Goal: Information Seeking & Learning: Learn about a topic

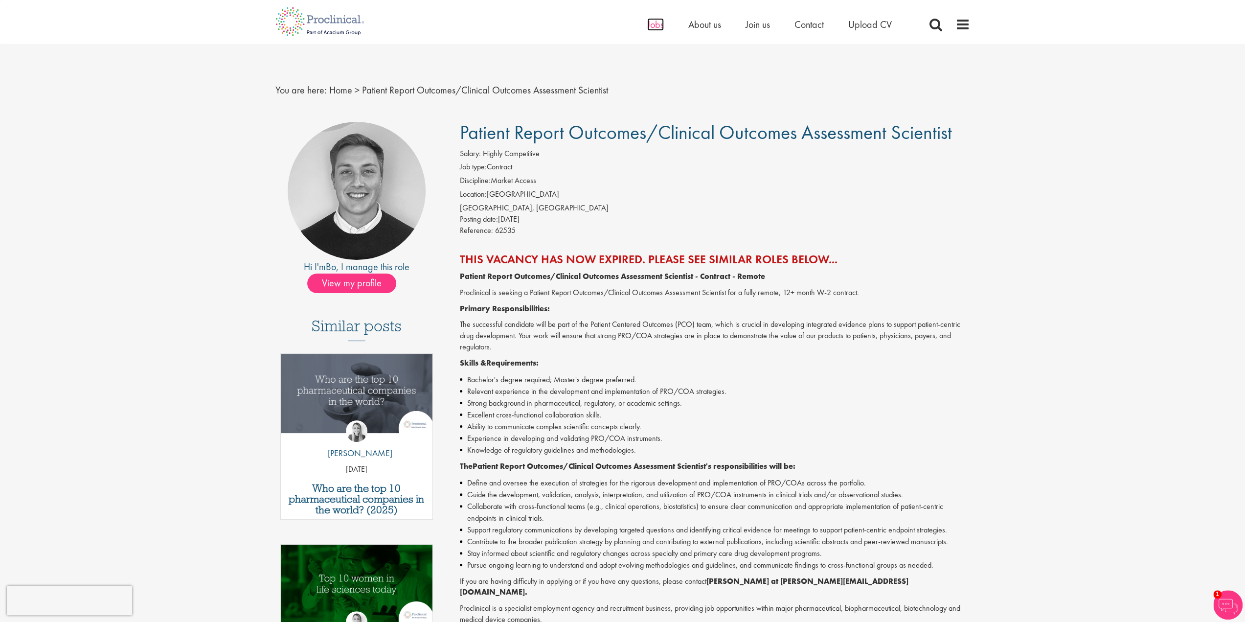
click at [653, 23] on span "Jobs" at bounding box center [655, 24] width 17 height 13
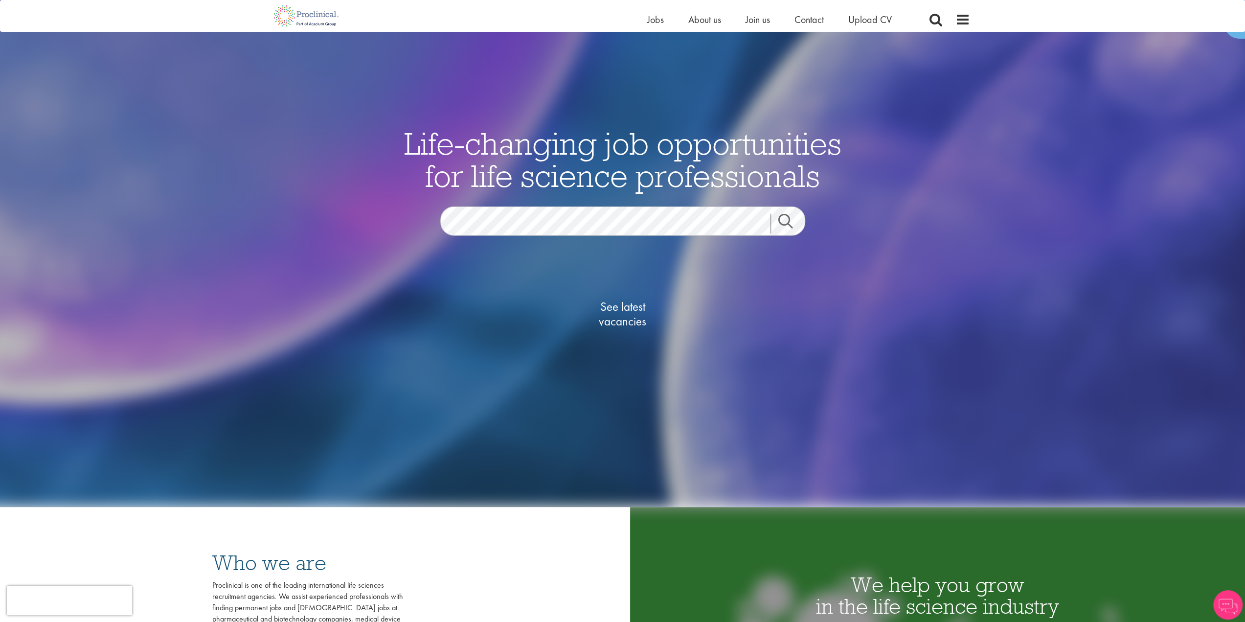
click at [625, 307] on span "See latest vacancies" at bounding box center [623, 313] width 98 height 29
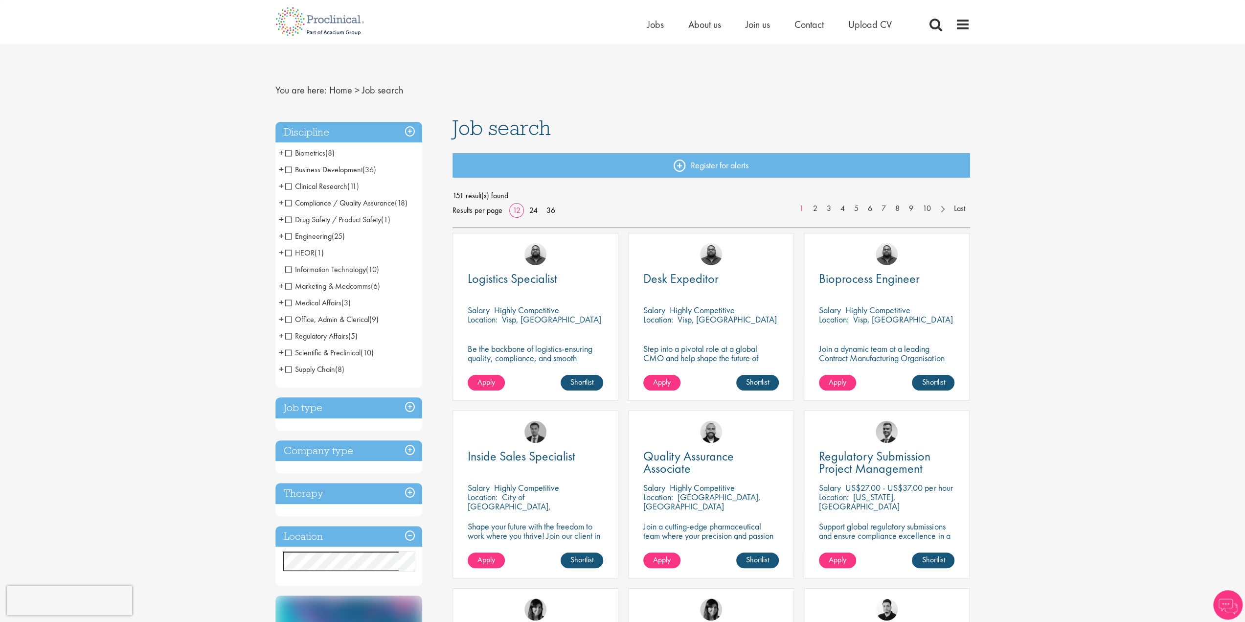
click at [288, 255] on span "HEOR" at bounding box center [299, 253] width 29 height 10
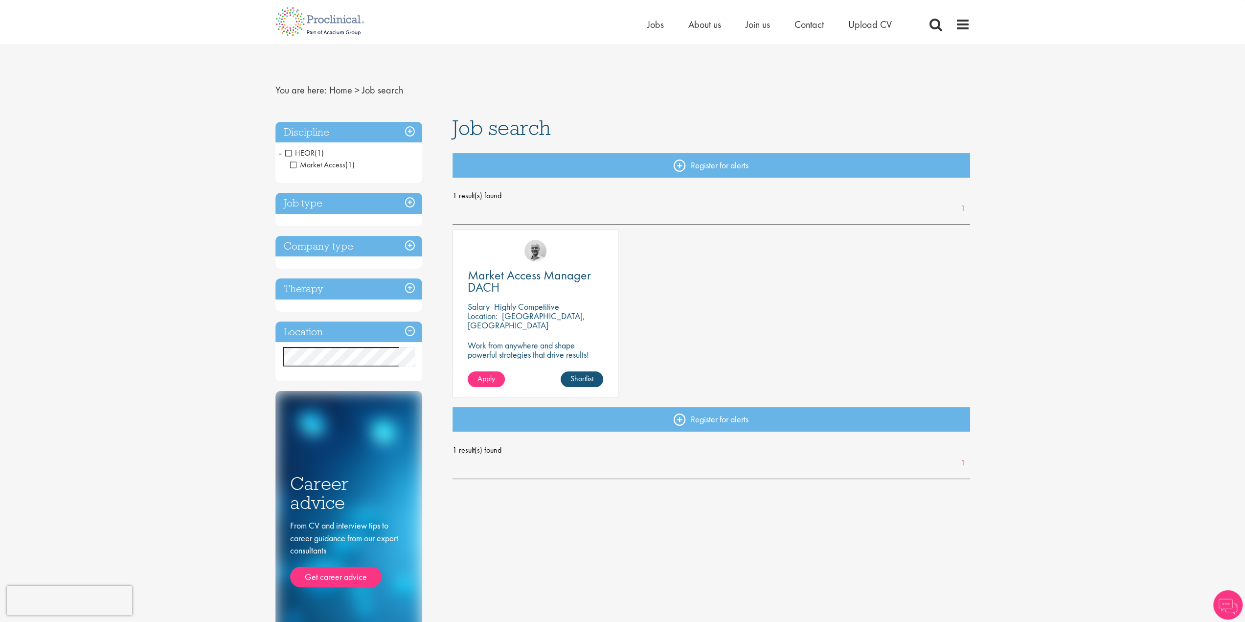
click at [288, 152] on span "HEOR" at bounding box center [299, 153] width 29 height 10
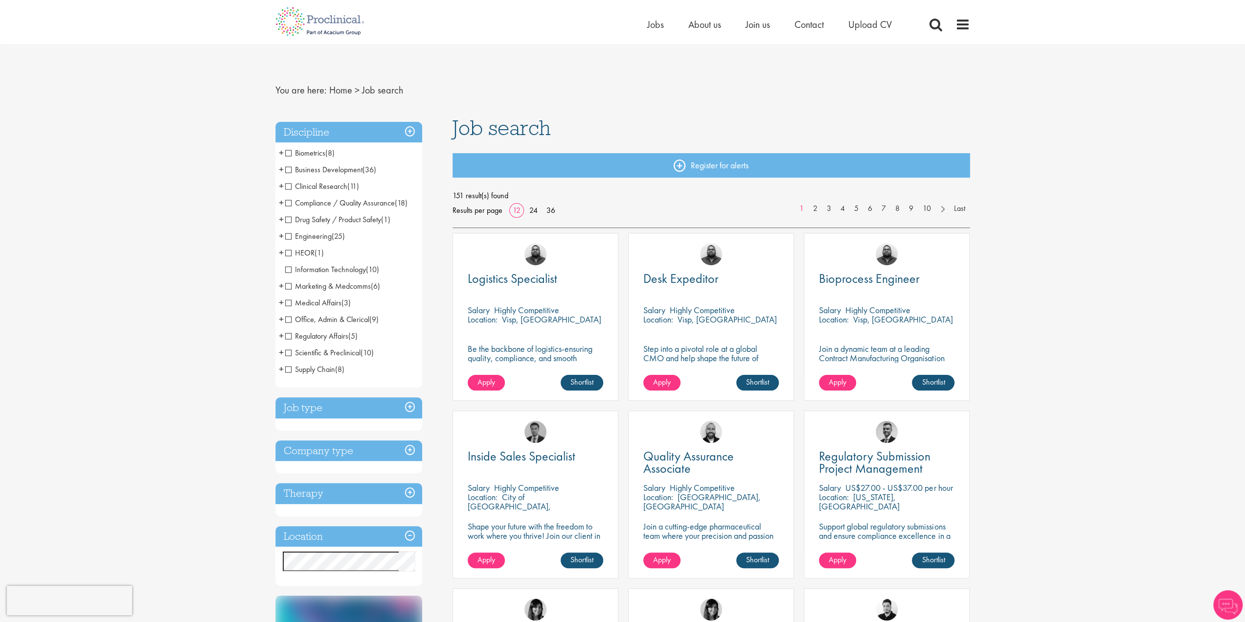
click at [288, 304] on span "Medical Affairs" at bounding box center [313, 302] width 56 height 10
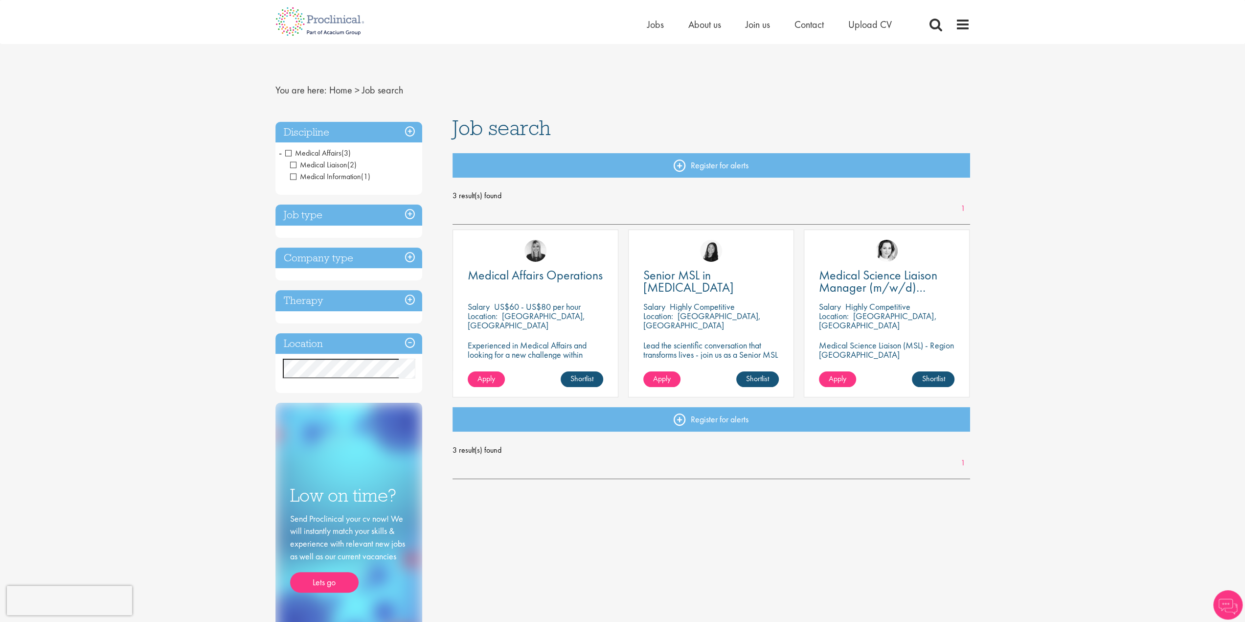
click at [288, 155] on span "Medical Affairs" at bounding box center [313, 153] width 56 height 10
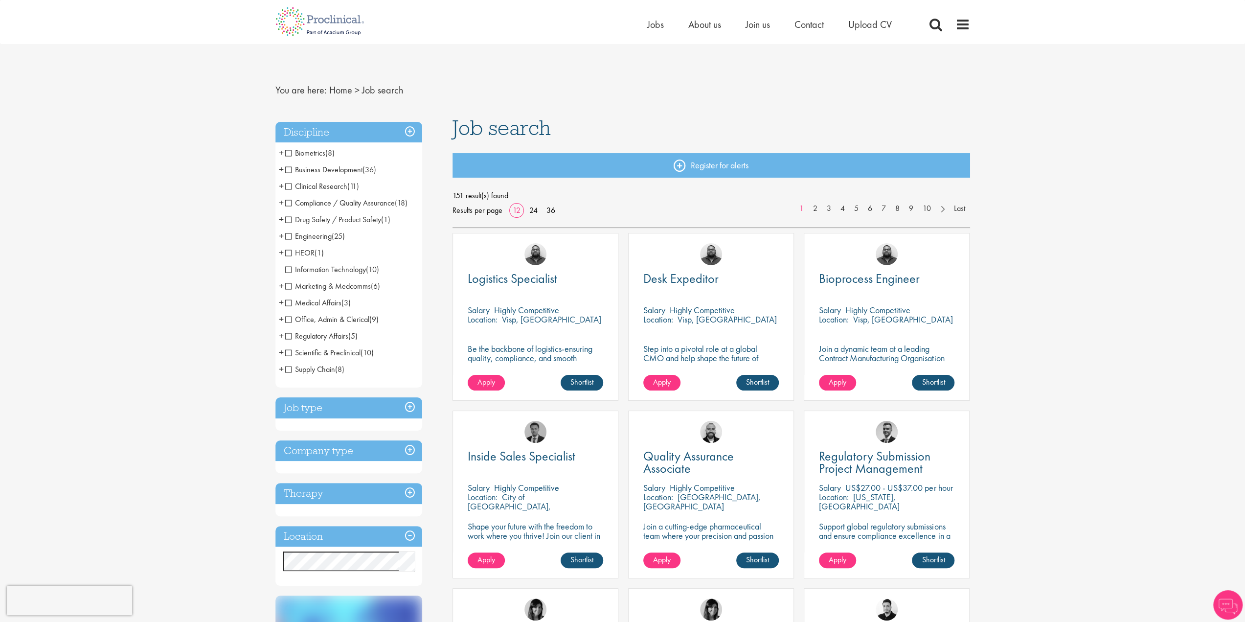
click at [287, 355] on span "Scientific & Preclinical" at bounding box center [322, 352] width 75 height 10
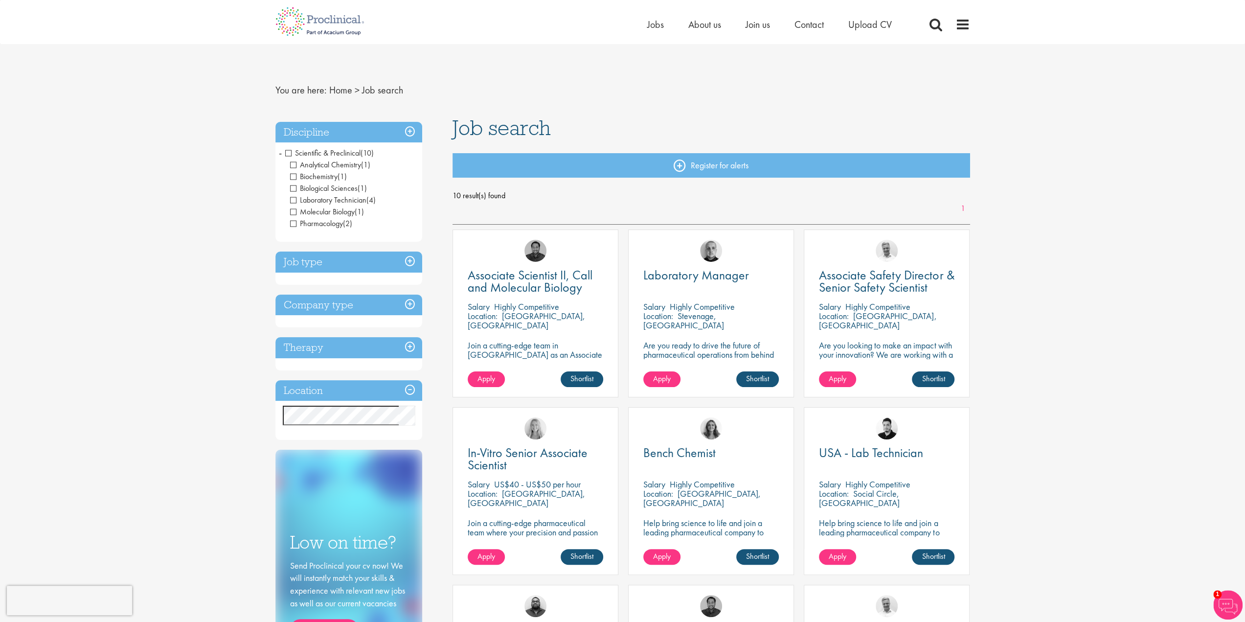
click at [292, 149] on span "Scientific & Preclinical" at bounding box center [322, 153] width 75 height 10
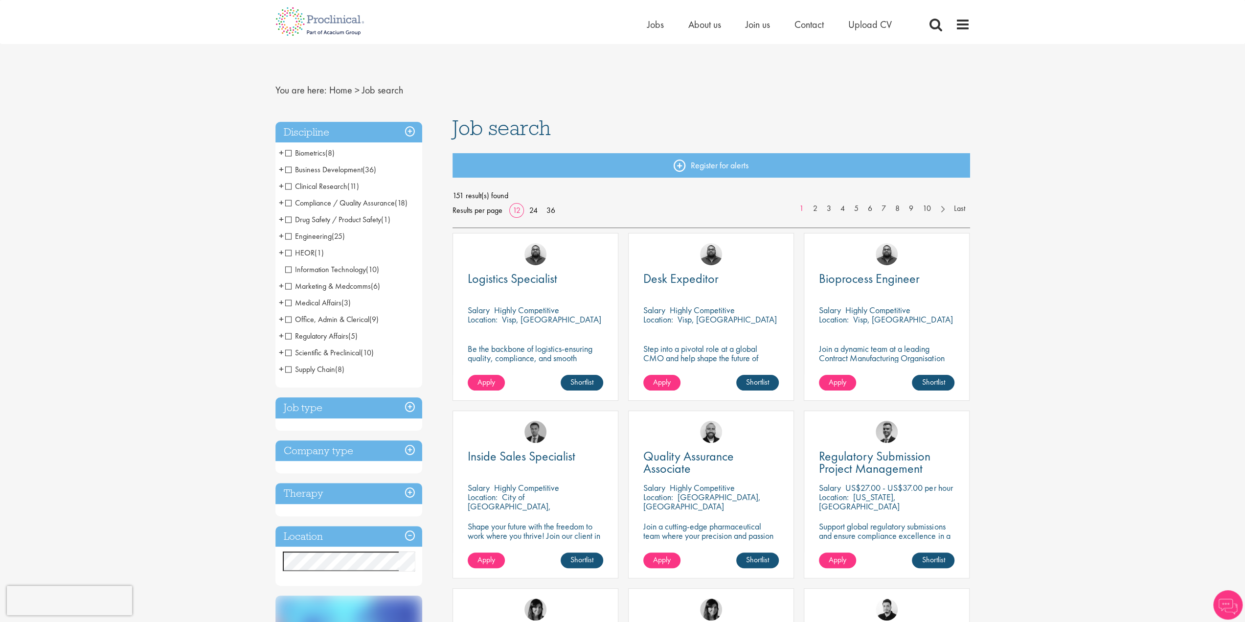
click at [288, 185] on span "Clinical Research" at bounding box center [316, 186] width 62 height 10
